Goal: Task Accomplishment & Management: Complete application form

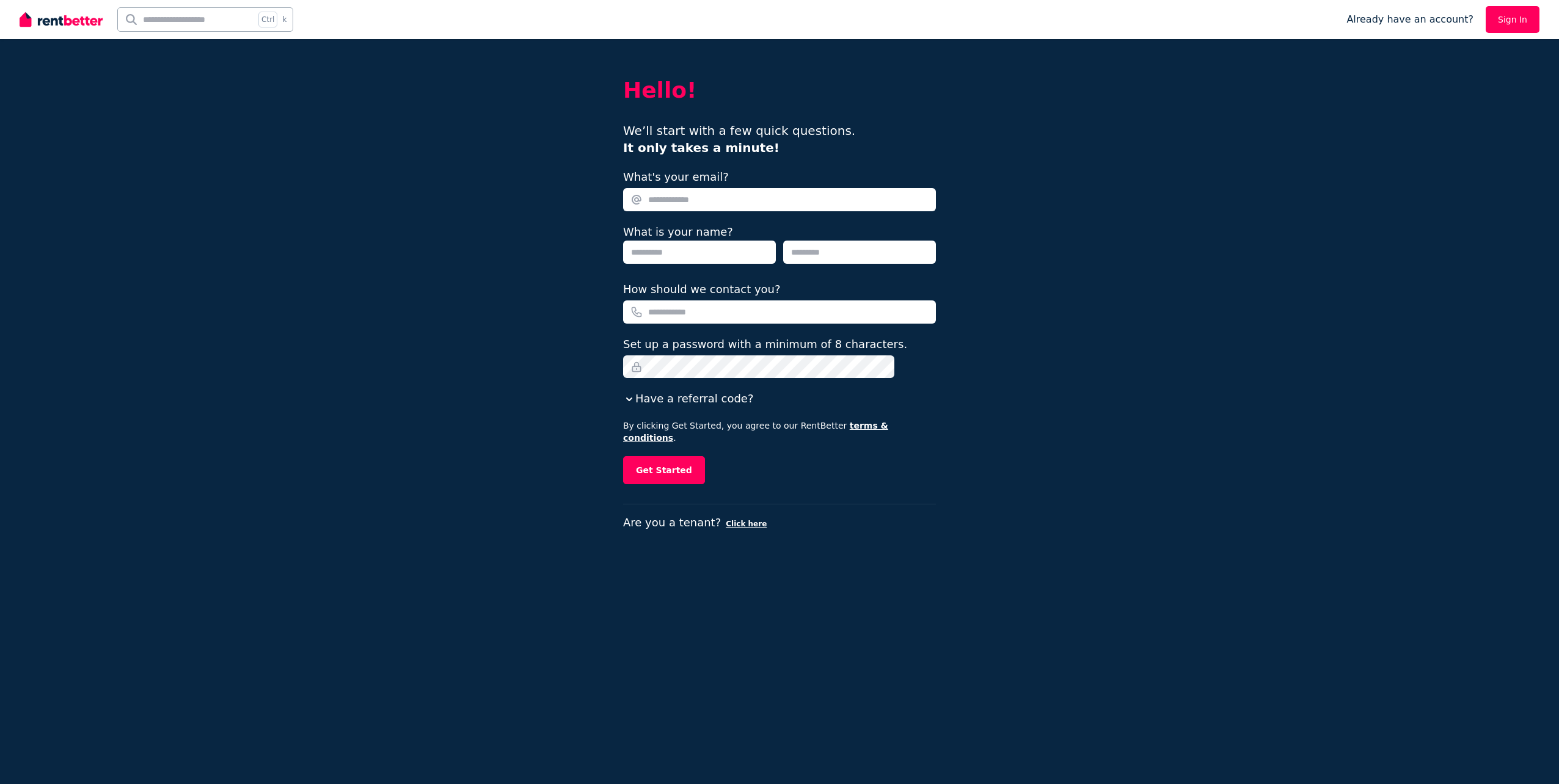
drag, startPoint x: 0, startPoint y: 0, endPoint x: 671, endPoint y: 201, distance: 700.5
click at [671, 201] on input "What's your email?" at bounding box center [780, 199] width 313 height 23
type input "*"
type input "**********"
type input "*******"
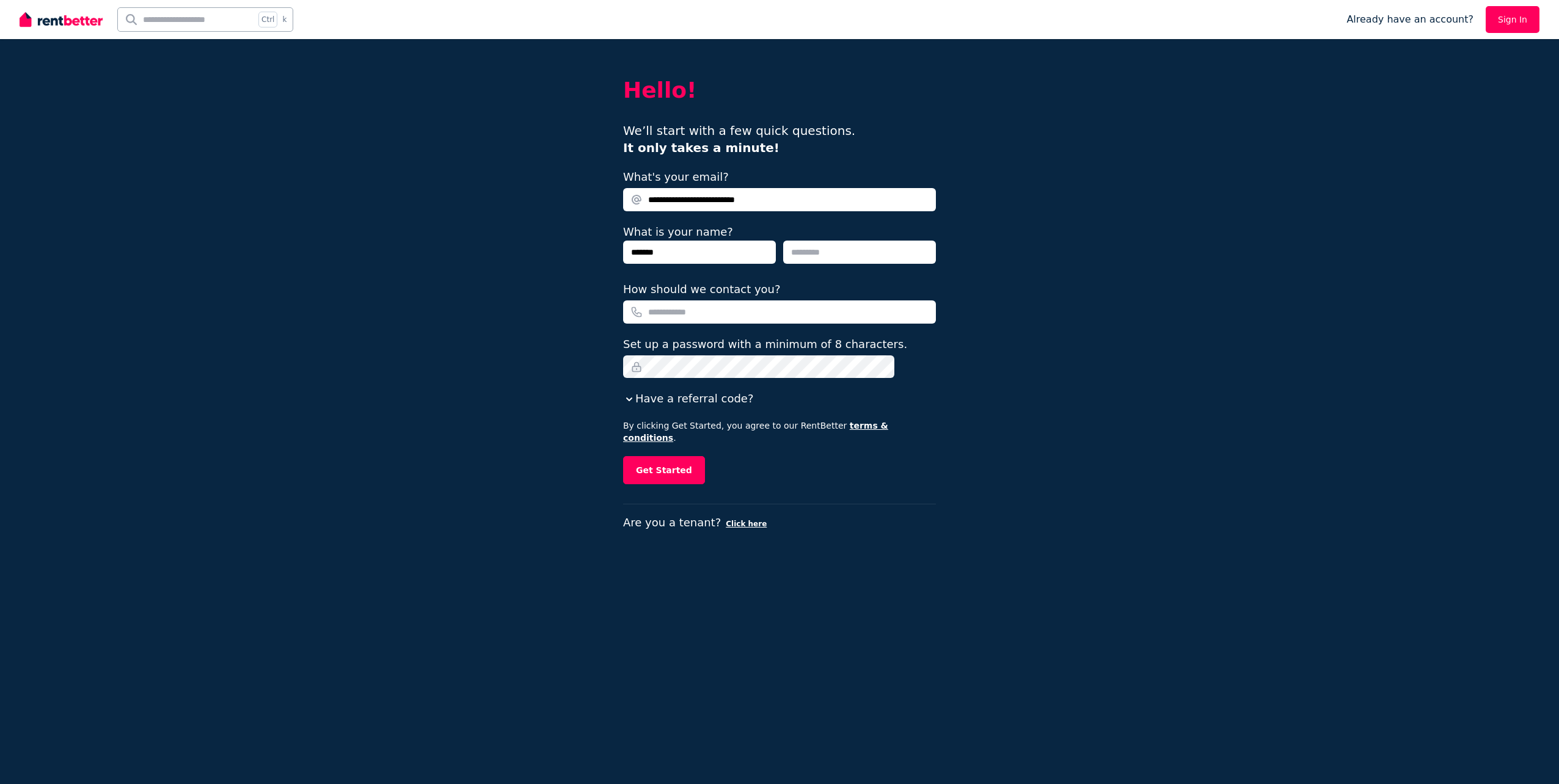
type input "*******"
type input "**********"
click at [673, 460] on button "Get Started" at bounding box center [664, 470] width 82 height 28
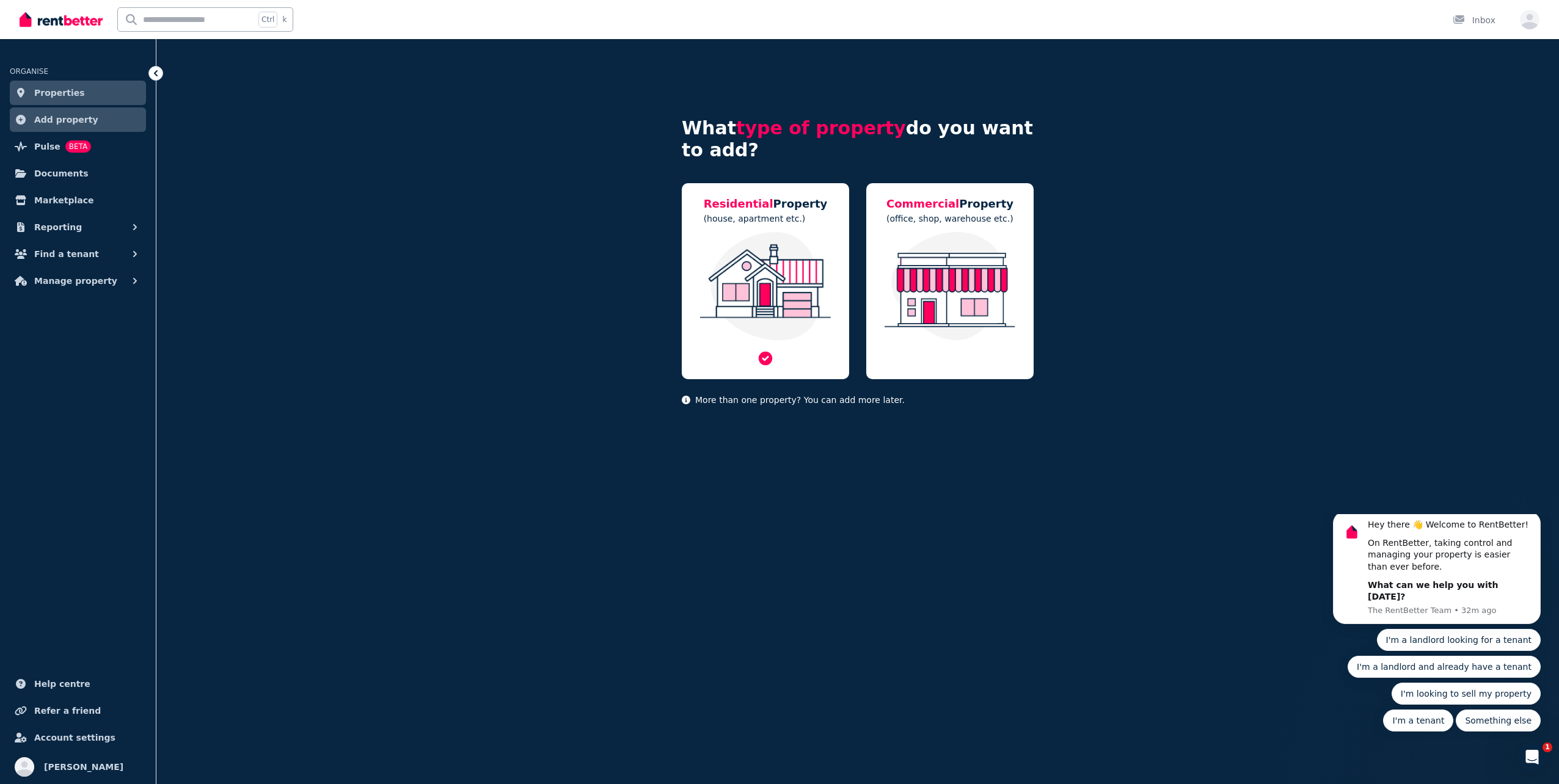
click at [766, 241] on img at bounding box center [766, 286] width 143 height 109
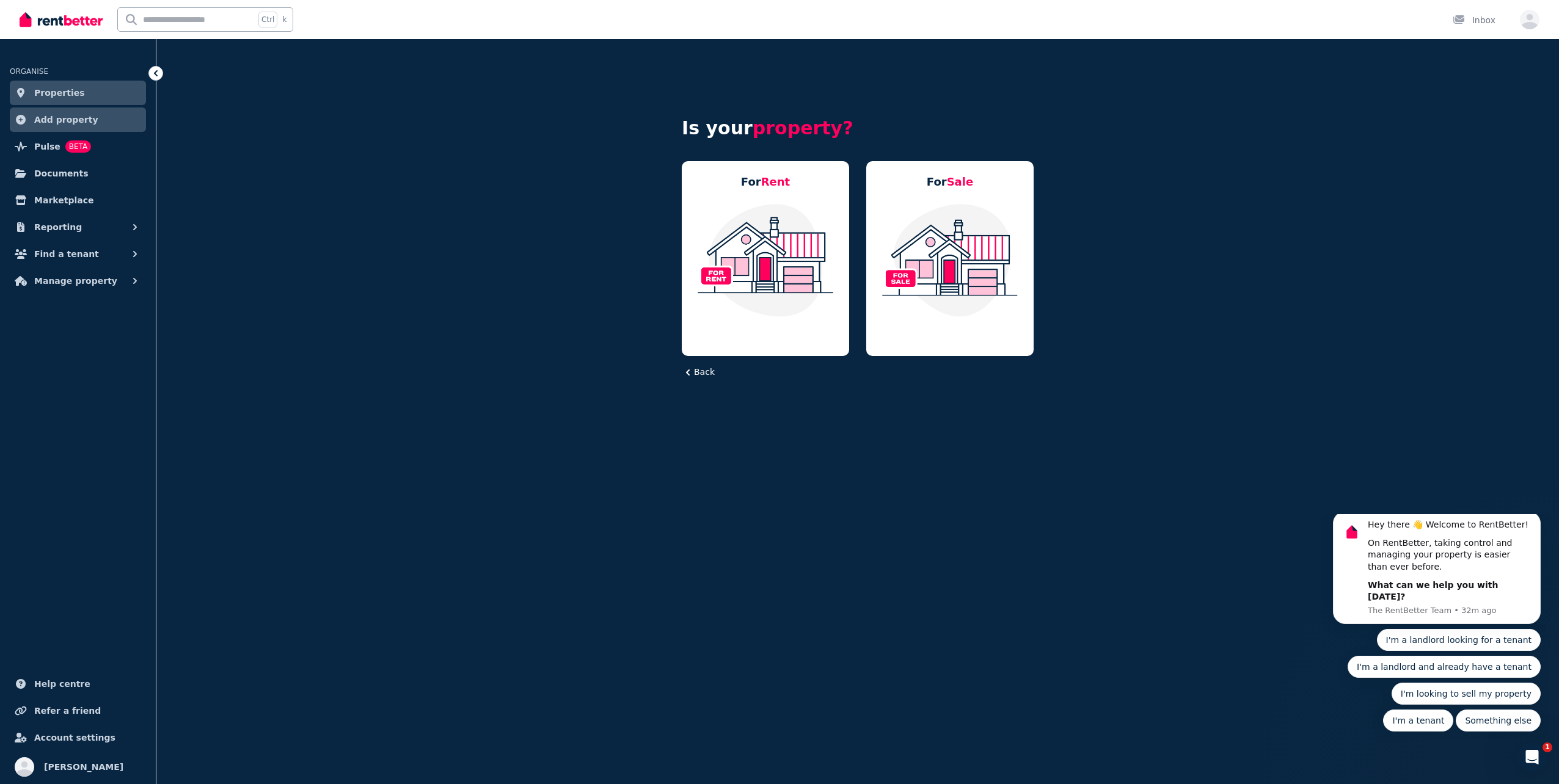
click at [766, 241] on img at bounding box center [766, 260] width 143 height 115
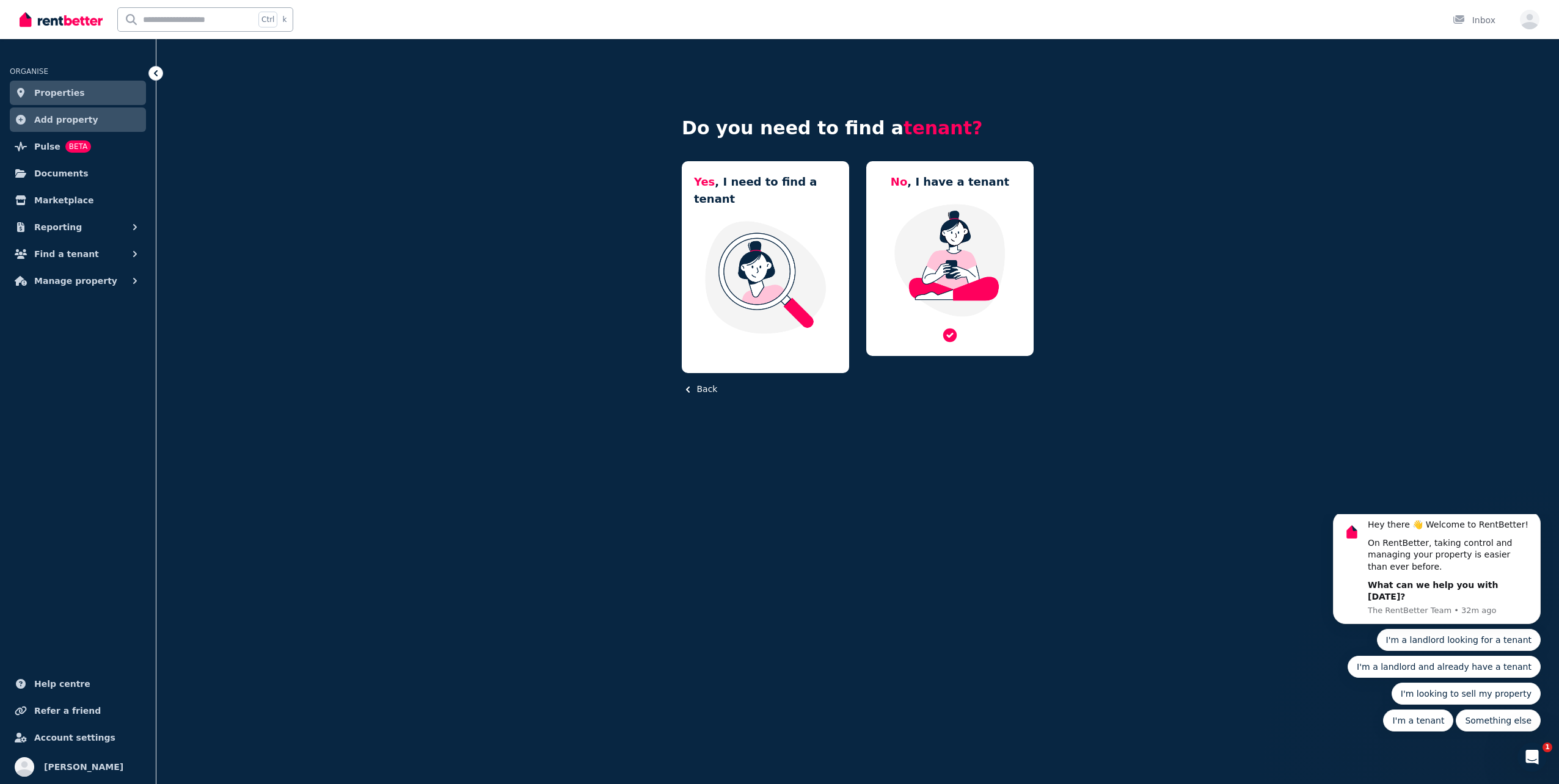
click at [966, 230] on img at bounding box center [950, 260] width 143 height 115
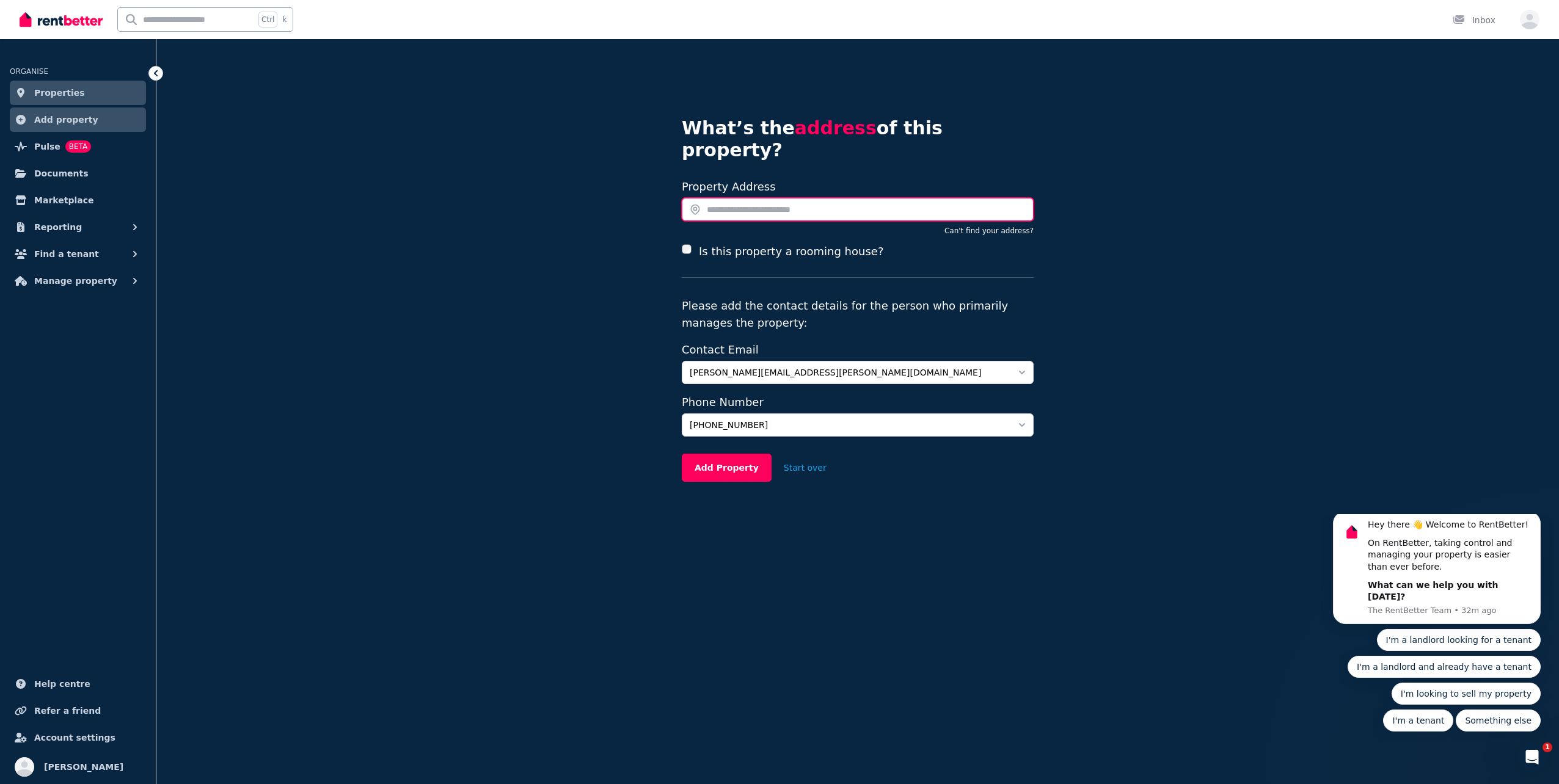
click at [728, 198] on input "text" at bounding box center [858, 209] width 352 height 23
type input "*"
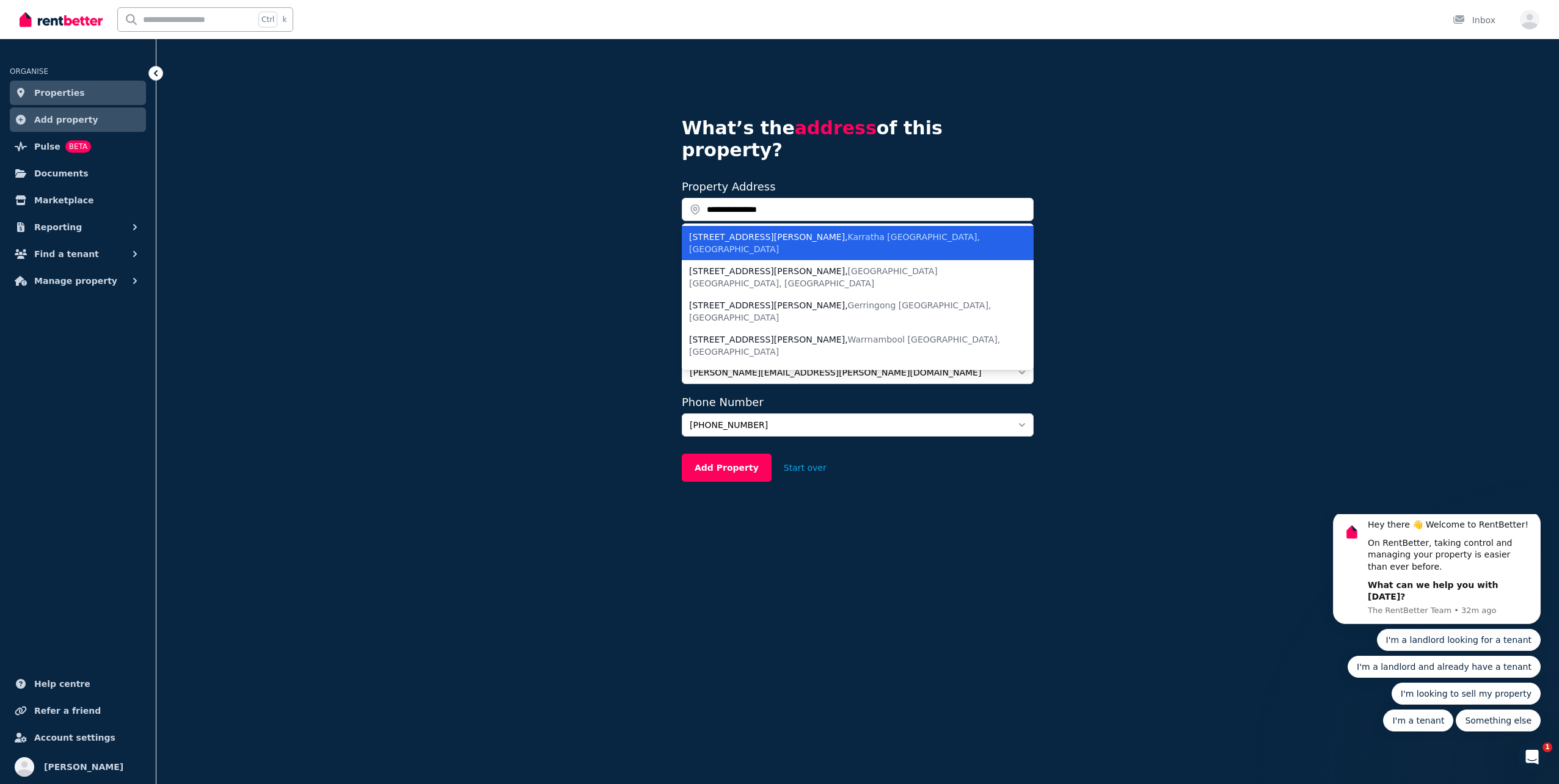
click at [745, 226] on li "[STREET_ADDRESS][PERSON_NAME]" at bounding box center [858, 243] width 352 height 34
type input "**********"
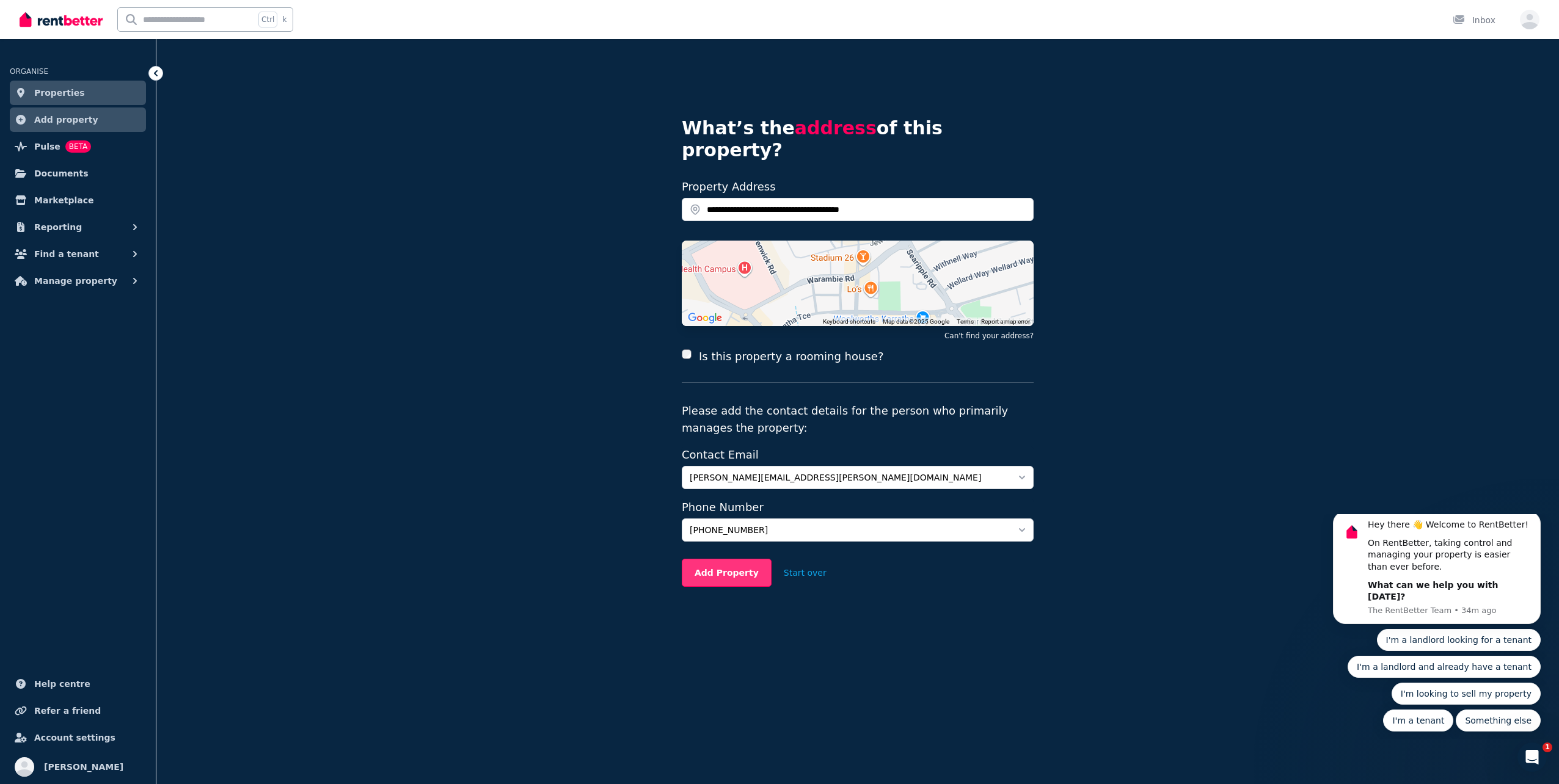
click at [710, 558] on button "Add Property" at bounding box center [726, 572] width 89 height 28
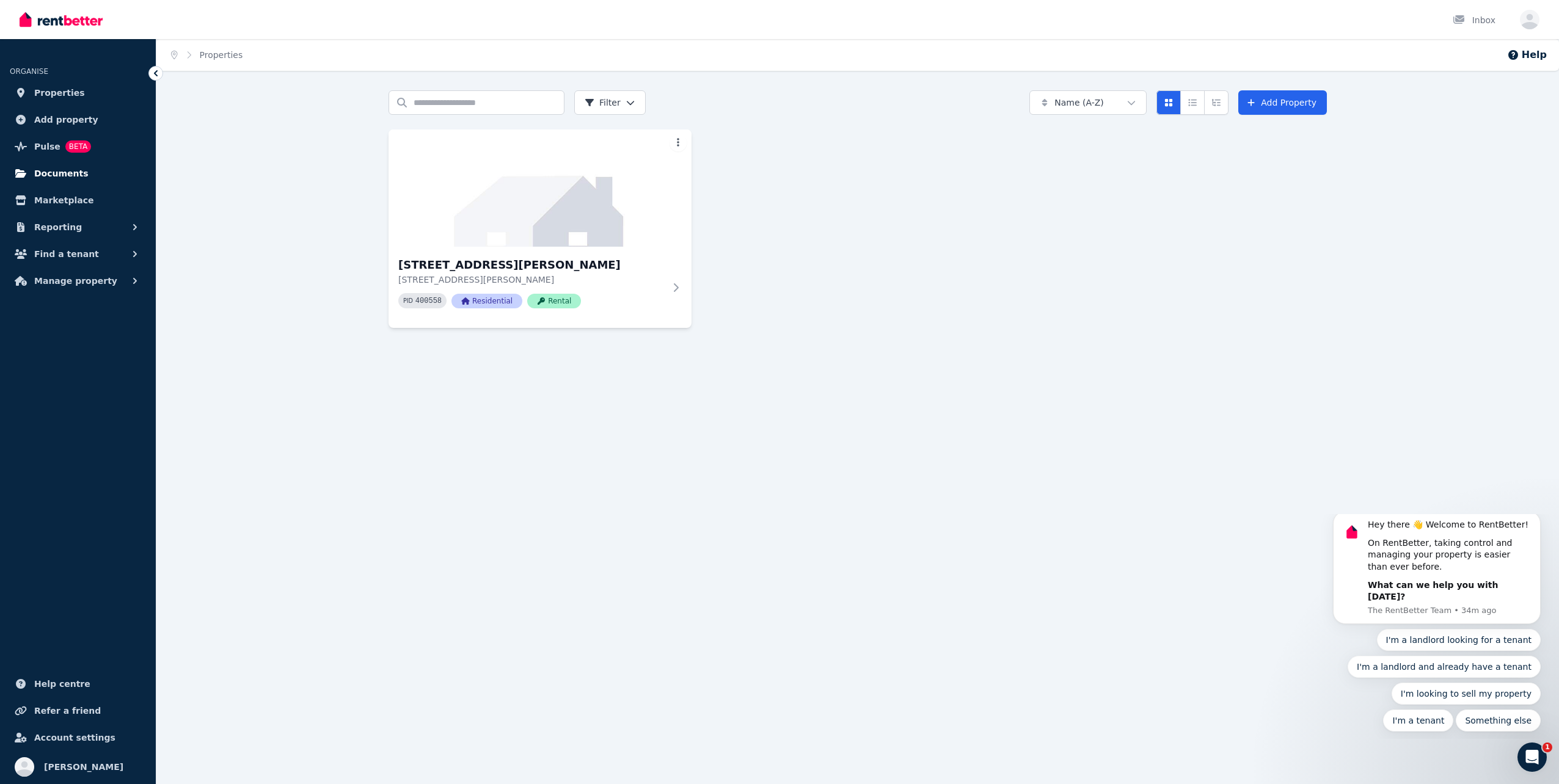
click at [66, 168] on span "Documents" at bounding box center [61, 173] width 54 height 14
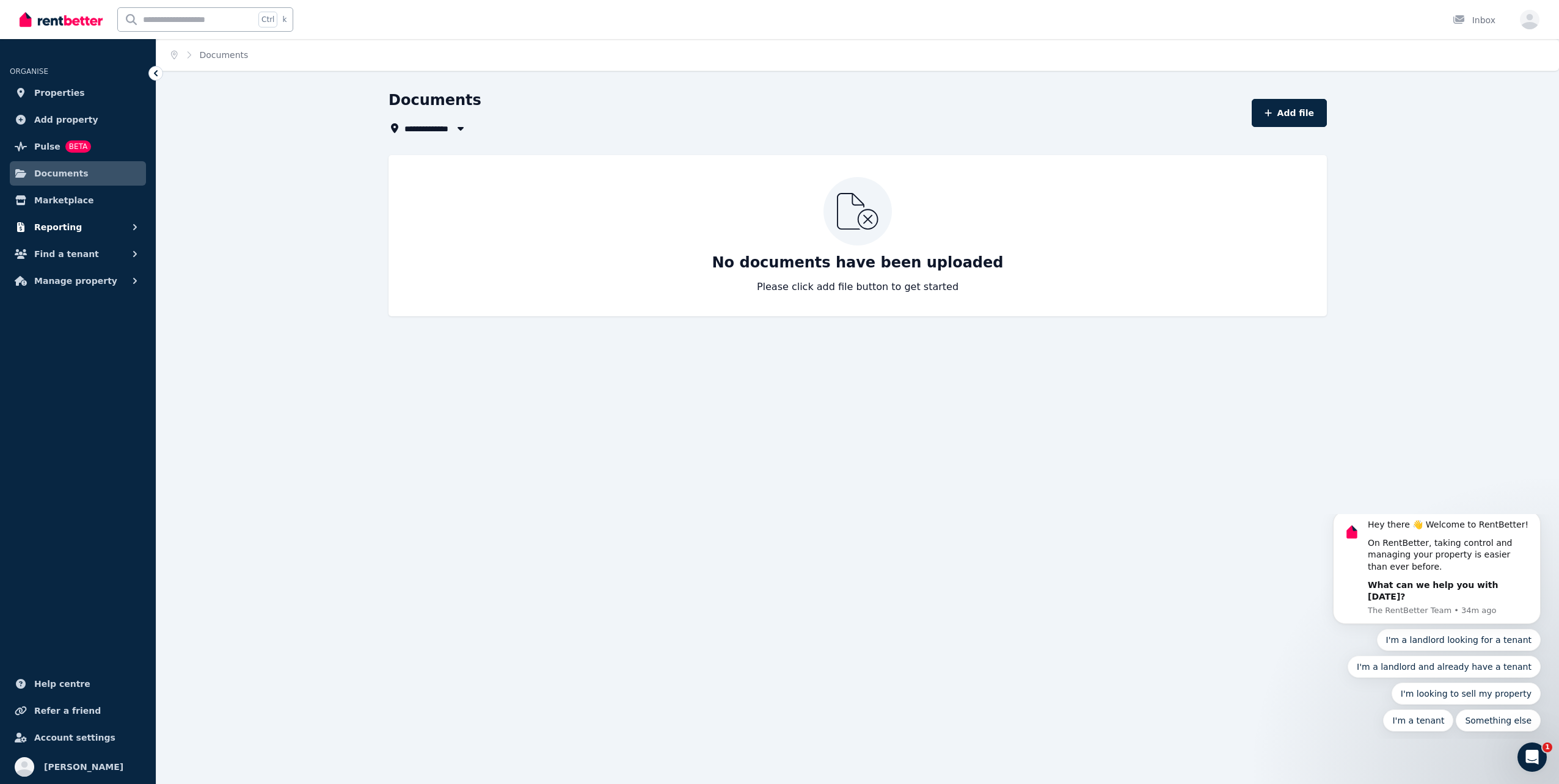
click at [57, 231] on span "Reporting" at bounding box center [57, 226] width 47 height 14
click at [63, 332] on span "Manage property" at bounding box center [75, 331] width 83 height 14
click at [74, 168] on span "Documents" at bounding box center [61, 173] width 54 height 14
click at [99, 254] on button "Find a tenant" at bounding box center [77, 254] width 136 height 24
click at [68, 224] on span "Reporting" at bounding box center [57, 226] width 47 height 14
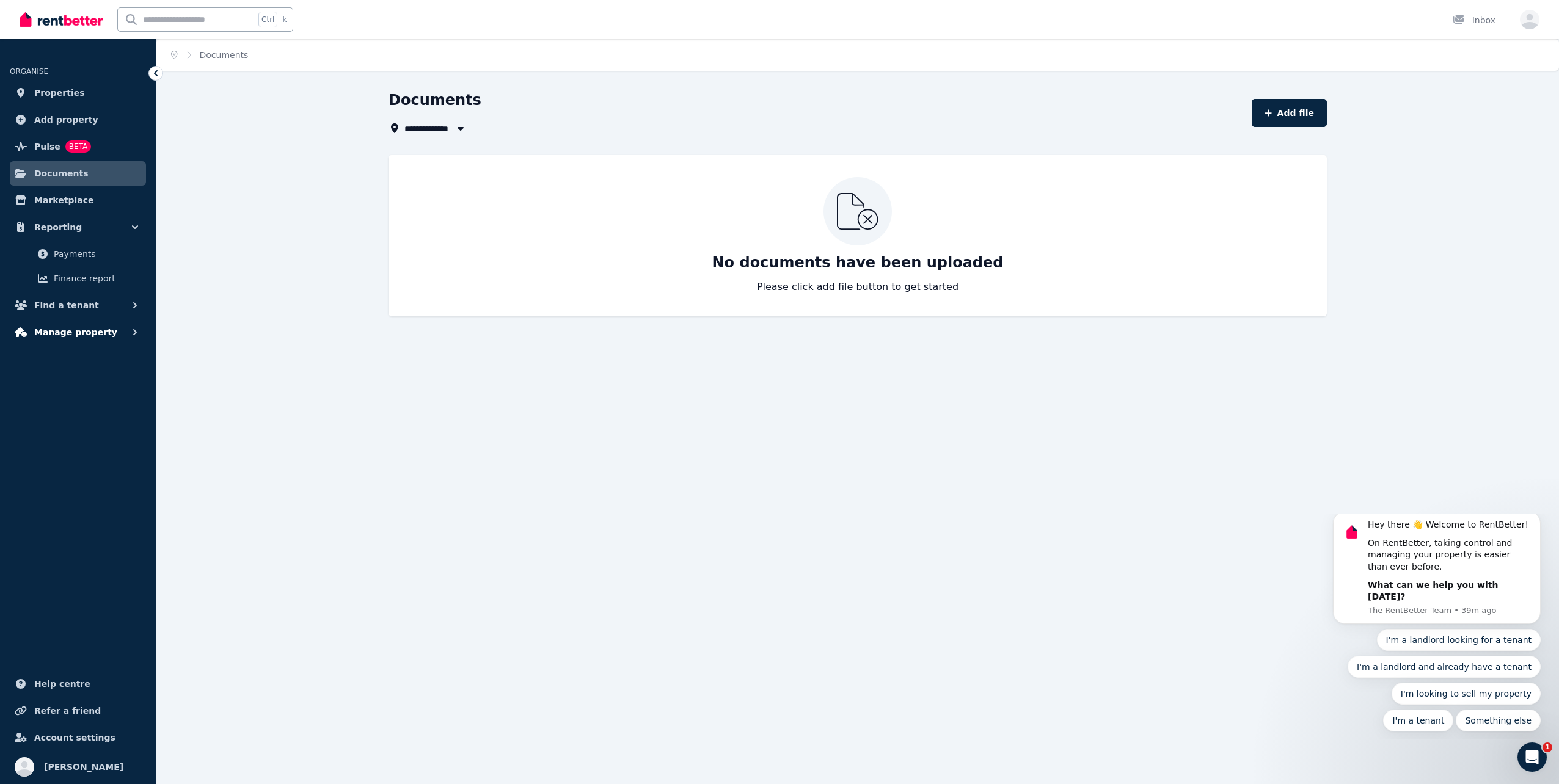
click at [62, 331] on span "Manage property" at bounding box center [75, 331] width 83 height 14
click at [80, 307] on span "Tenancies" at bounding box center [95, 307] width 83 height 14
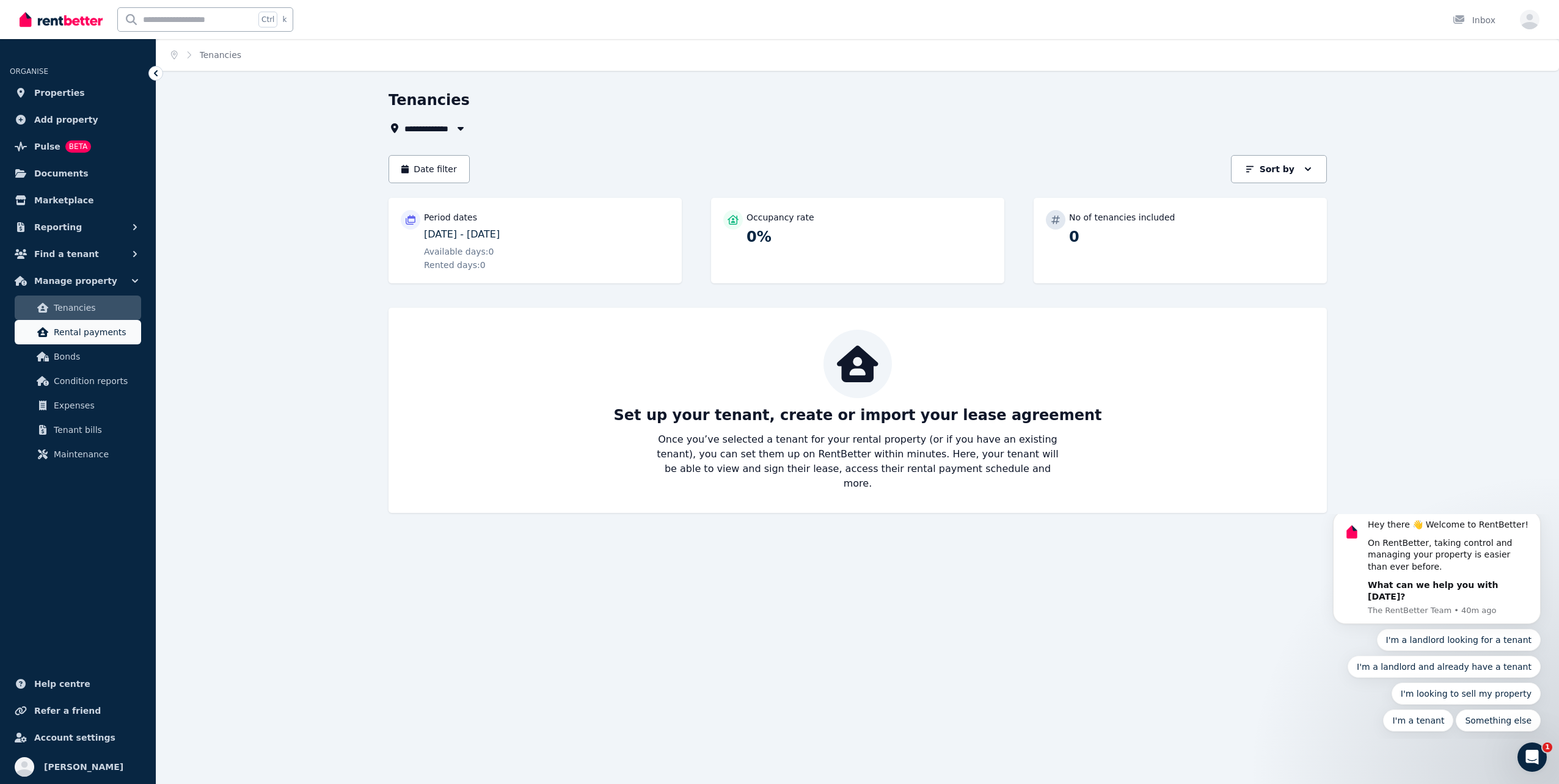
click at [68, 336] on span "Rental payments" at bounding box center [95, 331] width 83 height 14
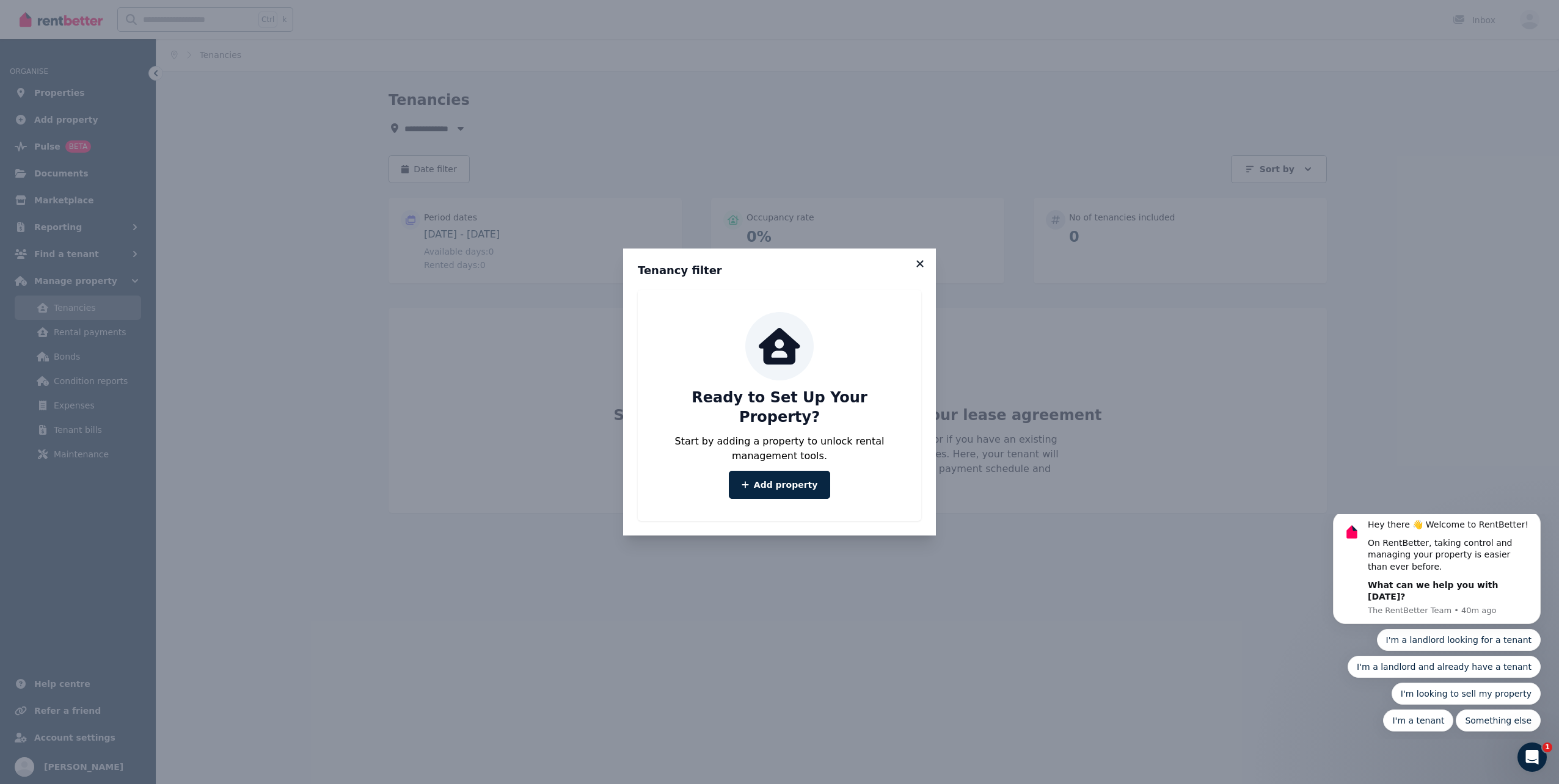
click at [923, 269] on icon at bounding box center [920, 264] width 12 height 11
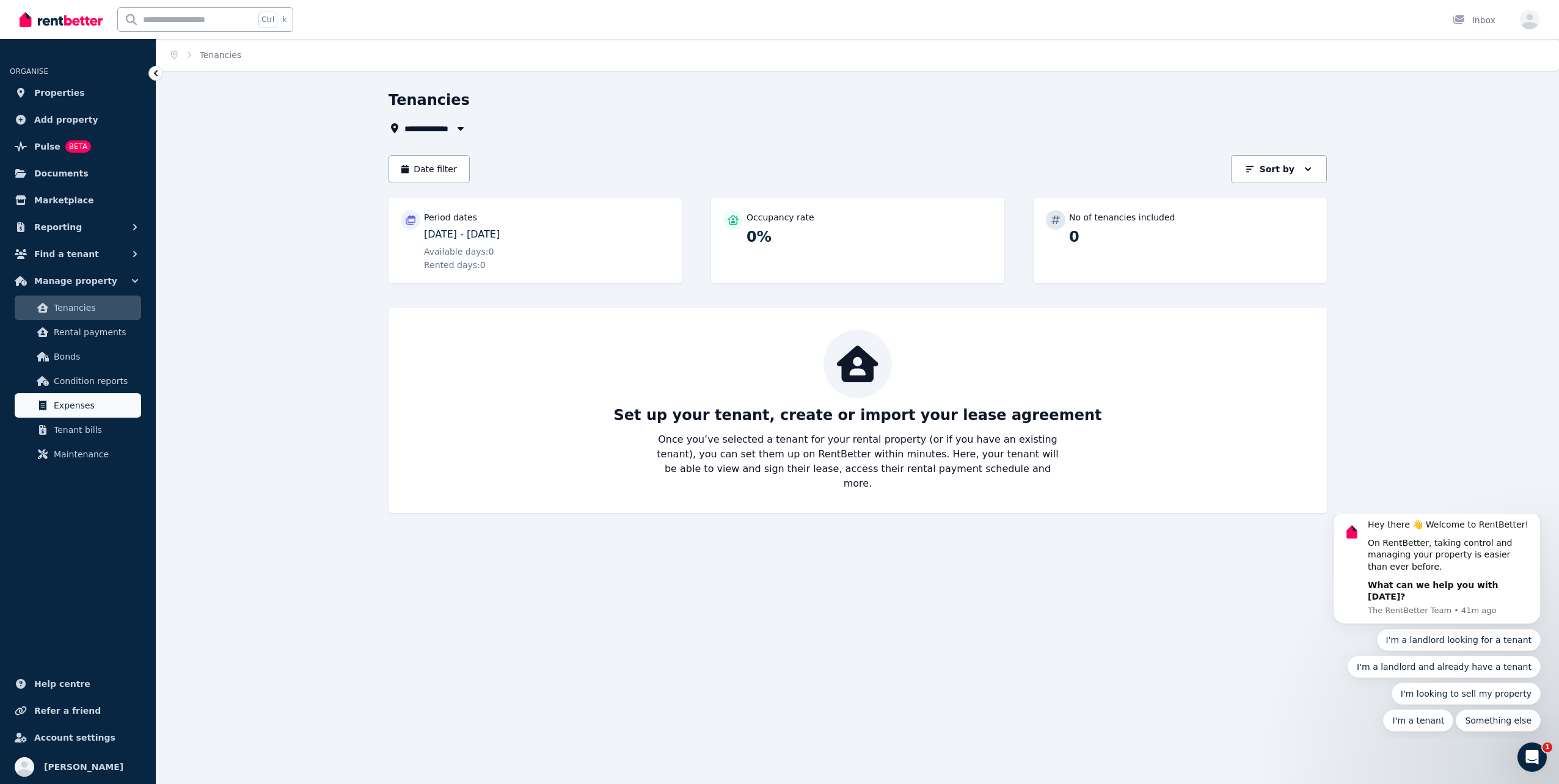
click at [85, 413] on link "Expenses" at bounding box center [77, 405] width 126 height 24
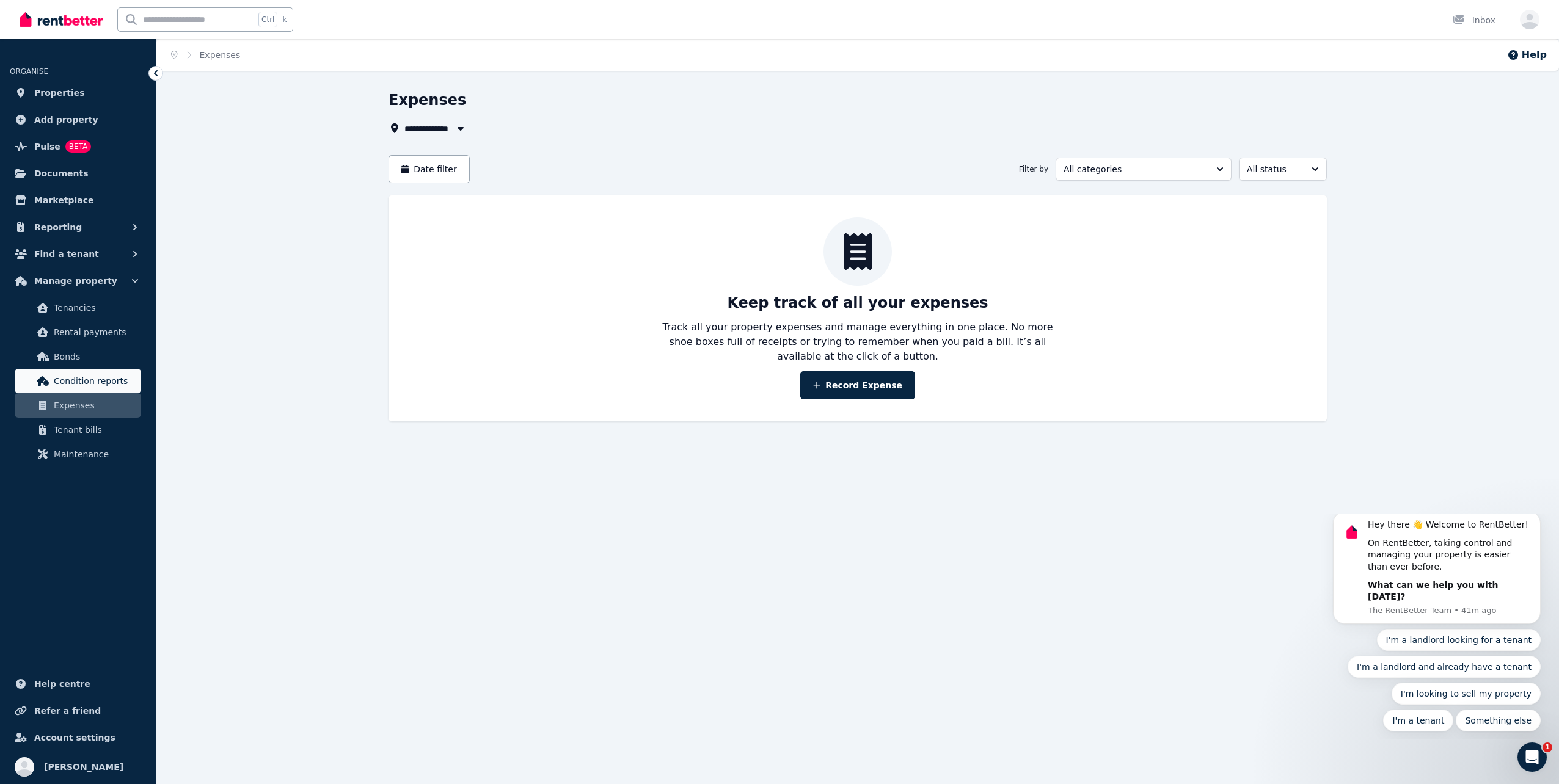
click at [82, 383] on span "Condition reports" at bounding box center [95, 380] width 83 height 14
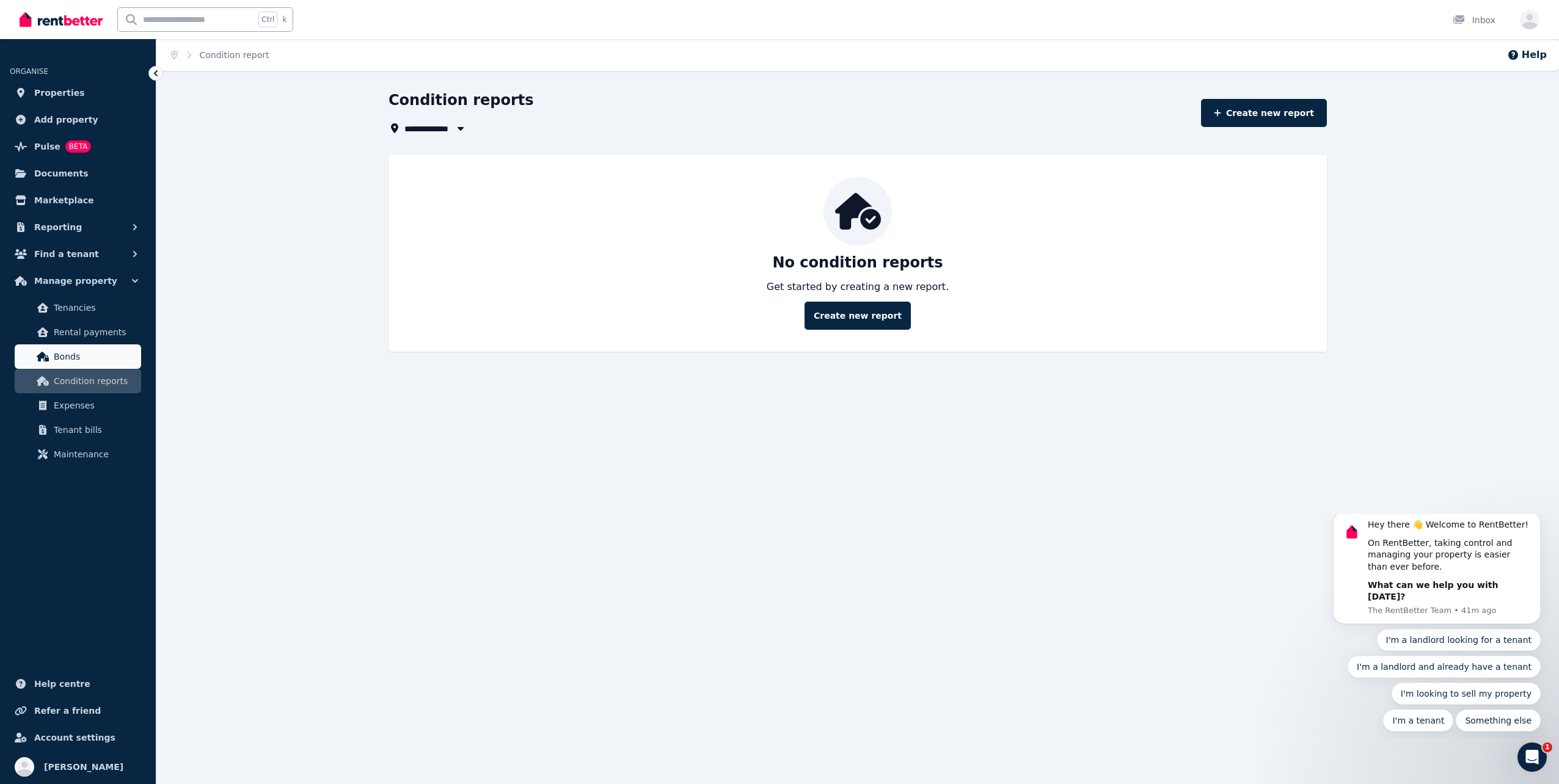
click at [82, 360] on span "Bonds" at bounding box center [95, 356] width 83 height 14
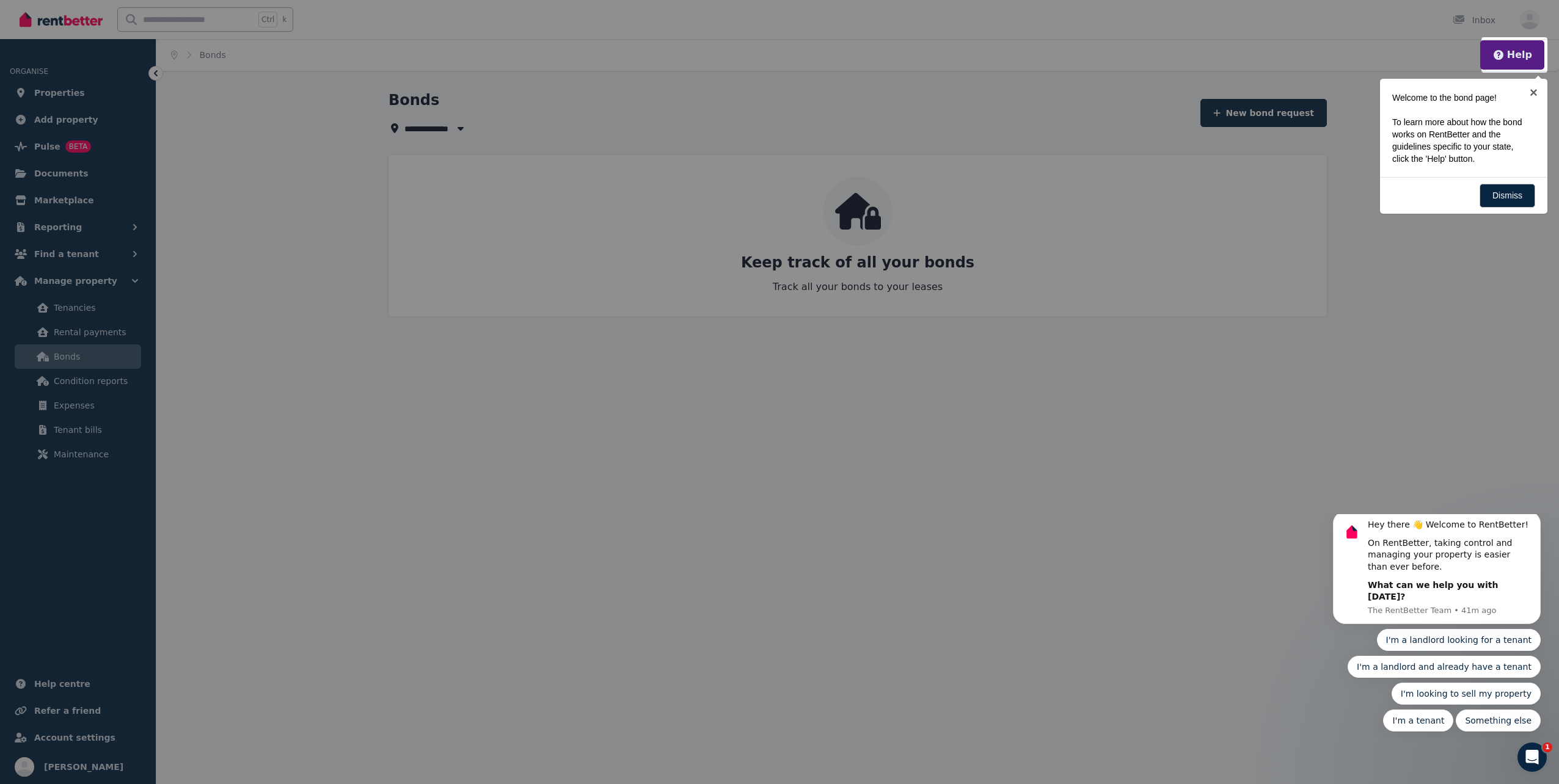
click at [1500, 59] on icon "button" at bounding box center [1499, 55] width 12 height 12
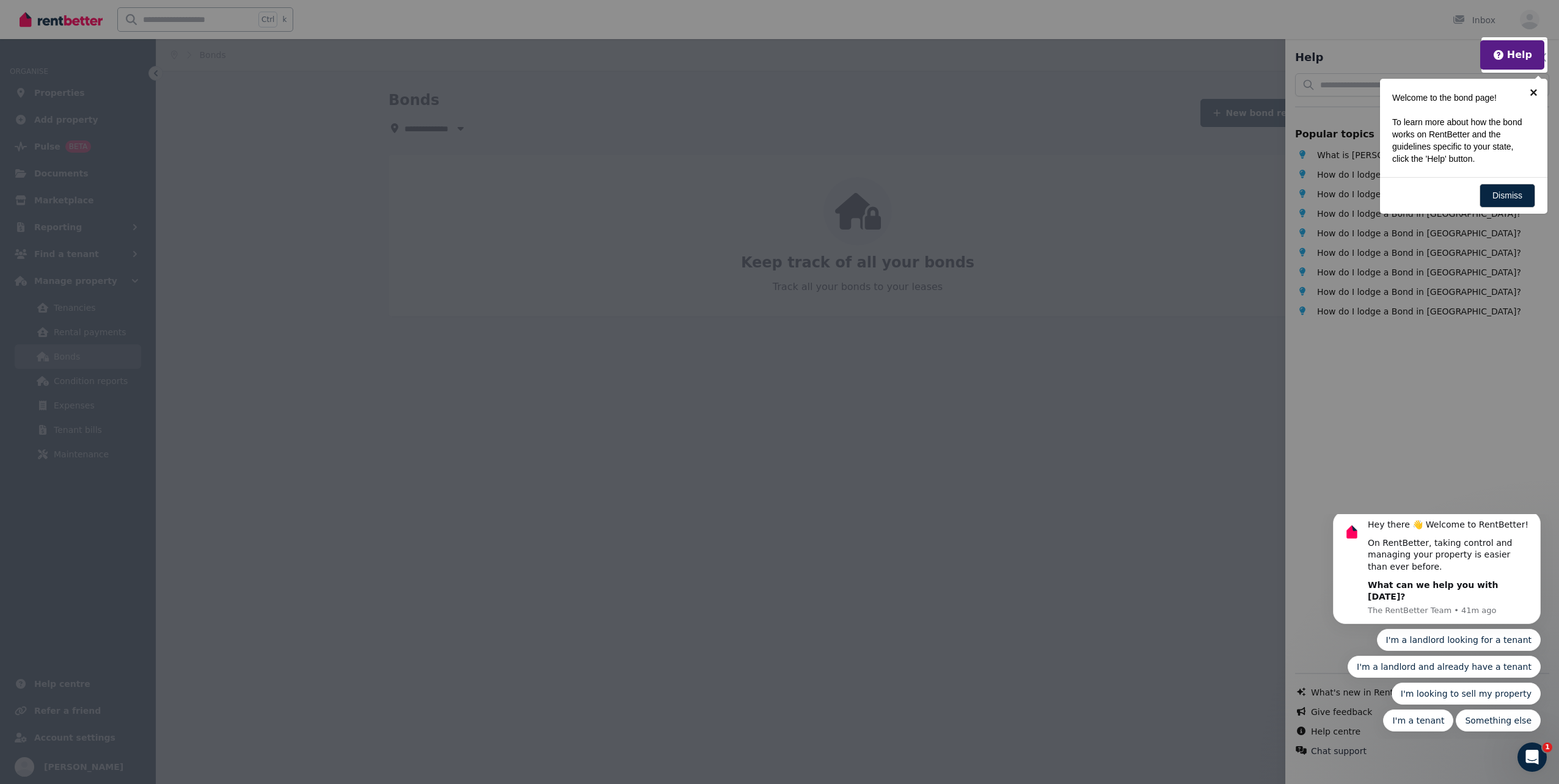
click at [1539, 90] on link "×" at bounding box center [1533, 92] width 28 height 28
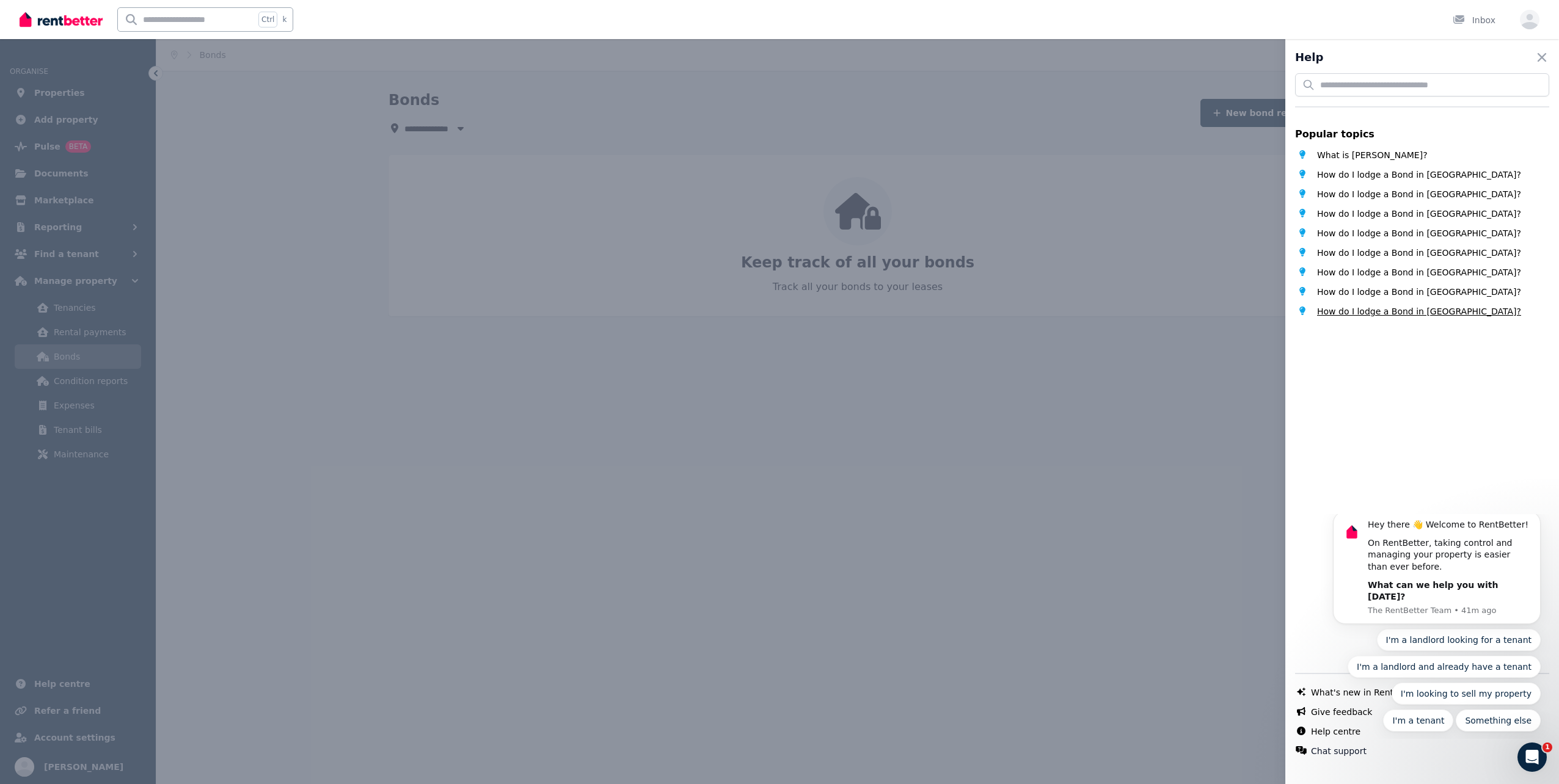
click at [1338, 312] on span "How do I lodge a Bond in WA?" at bounding box center [1418, 311] width 204 height 12
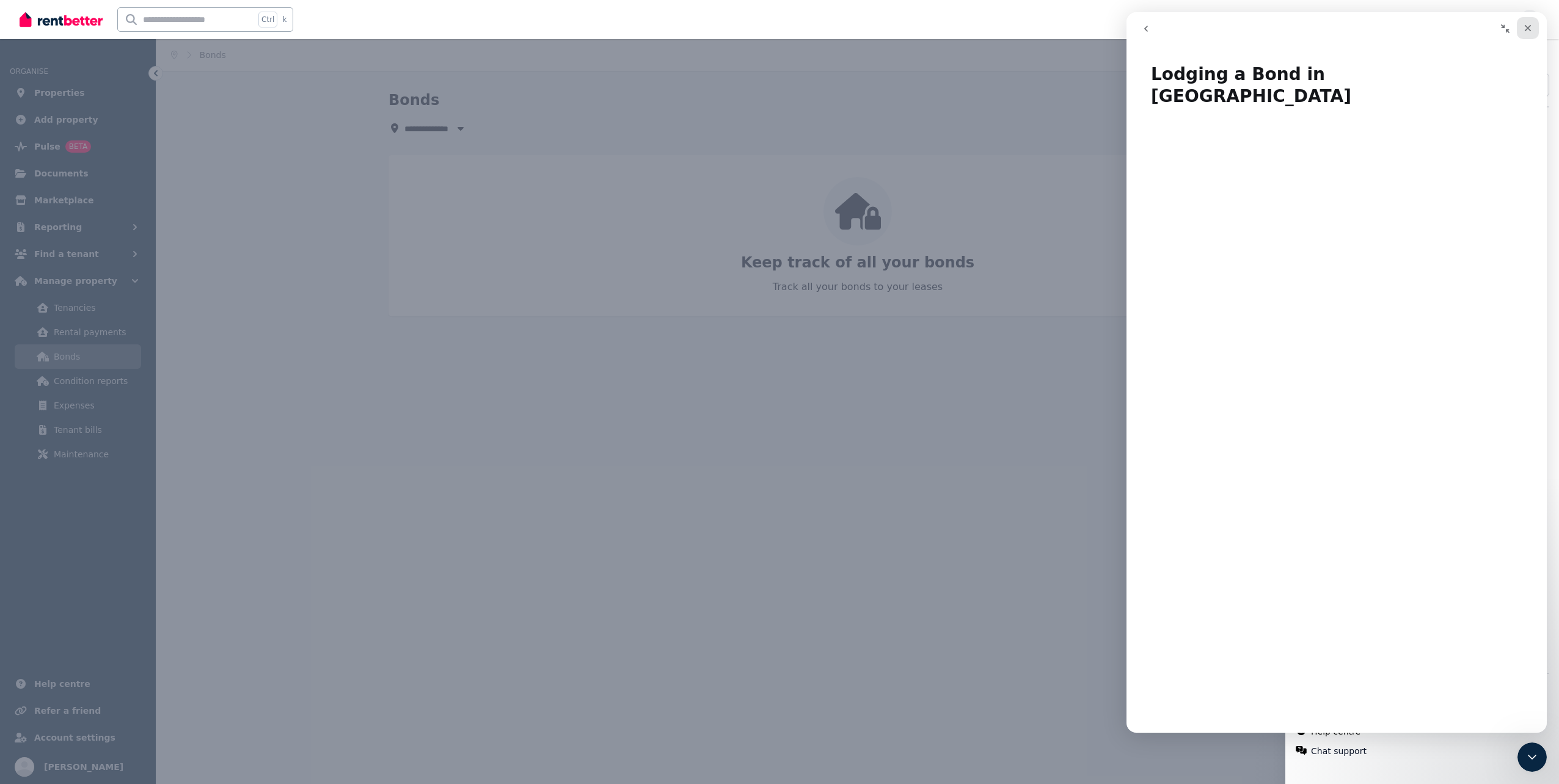
click at [1536, 26] on div "Close" at bounding box center [1527, 28] width 22 height 22
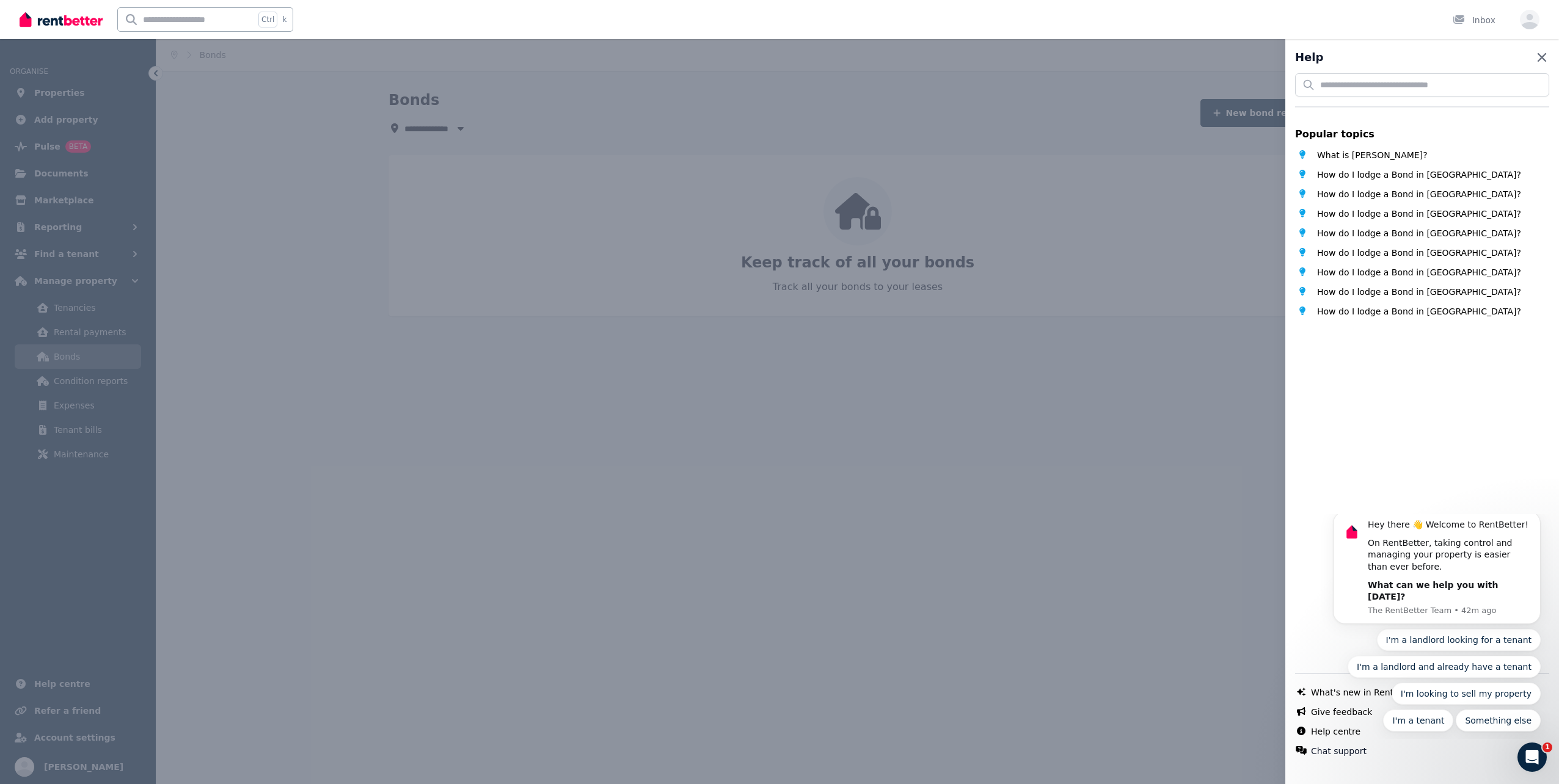
click at [1535, 57] on icon "button" at bounding box center [1542, 57] width 14 height 14
